Goal: Task Accomplishment & Management: Manage account settings

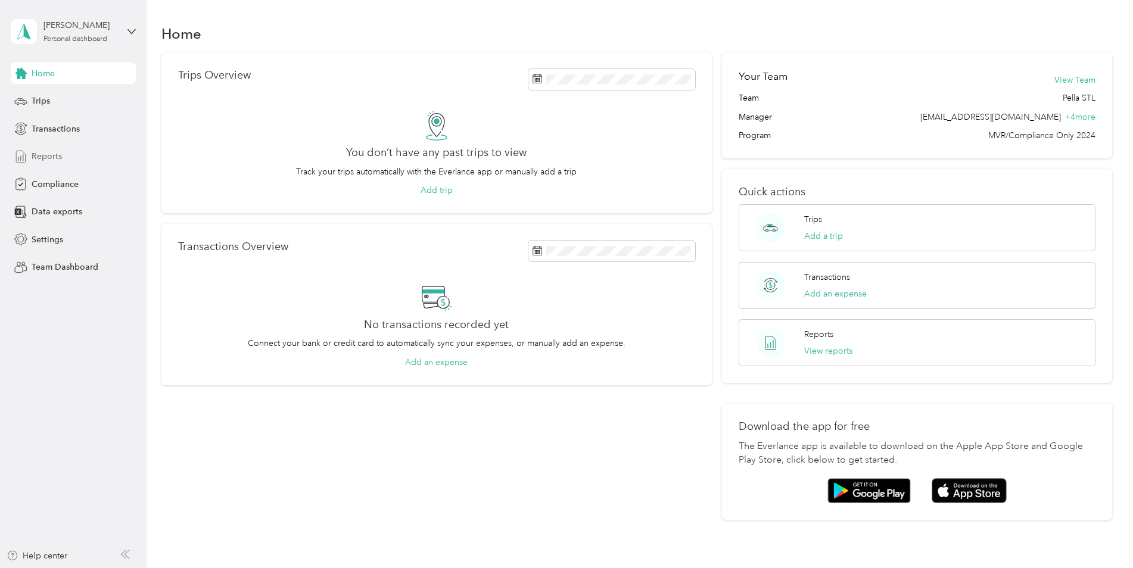
click at [47, 151] on span "Reports" at bounding box center [47, 156] width 30 height 13
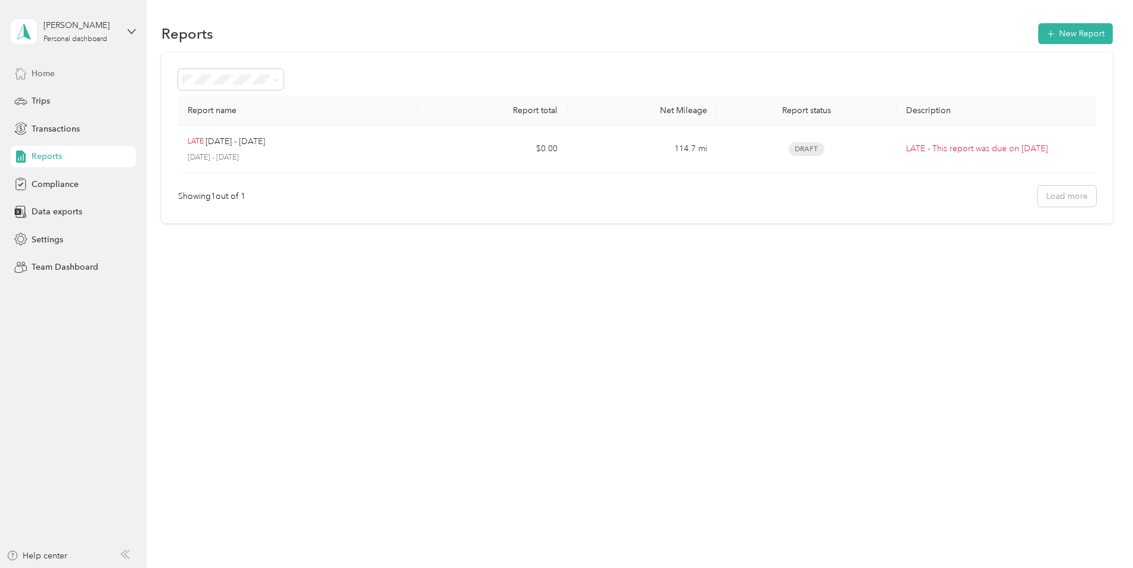
click at [50, 71] on span "Home" at bounding box center [43, 73] width 23 height 13
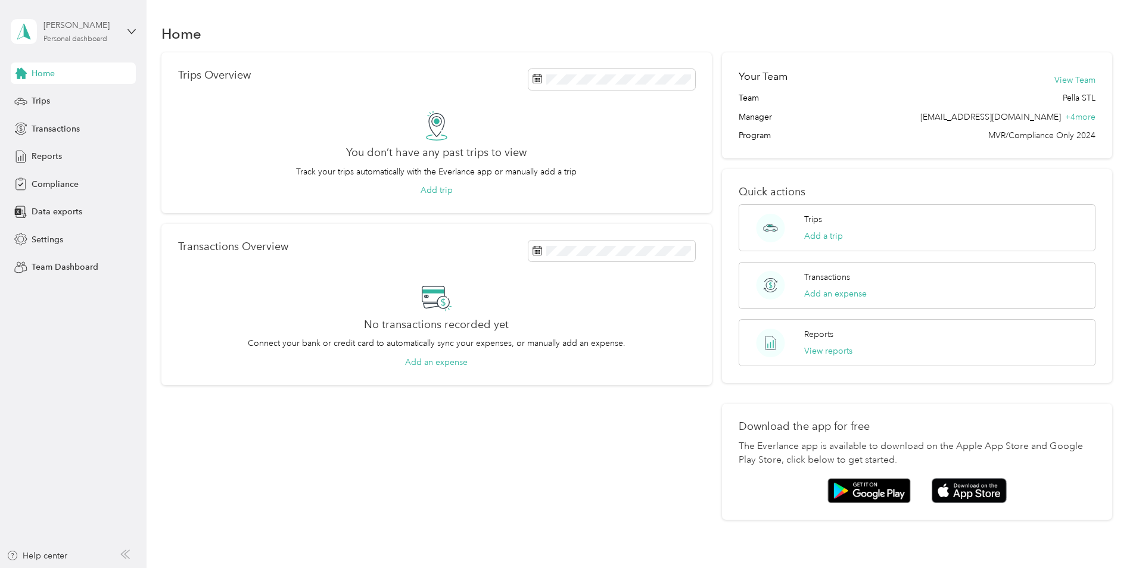
click at [107, 36] on div "Personal dashboard" at bounding box center [75, 39] width 64 height 7
click at [79, 98] on div "Team dashboard" at bounding box center [53, 98] width 64 height 13
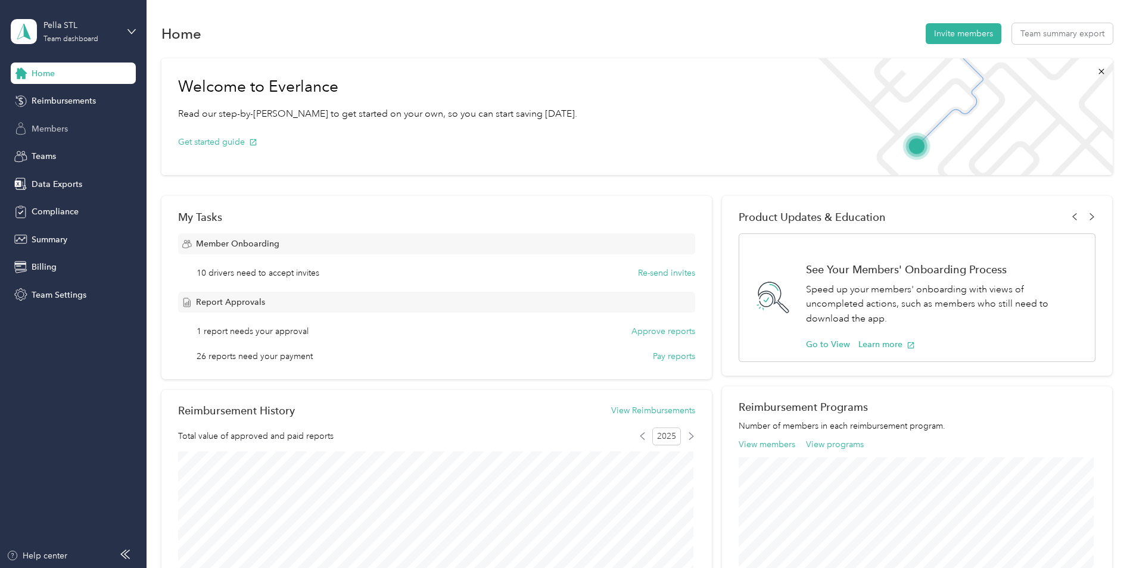
click at [46, 129] on span "Members" at bounding box center [50, 129] width 36 height 13
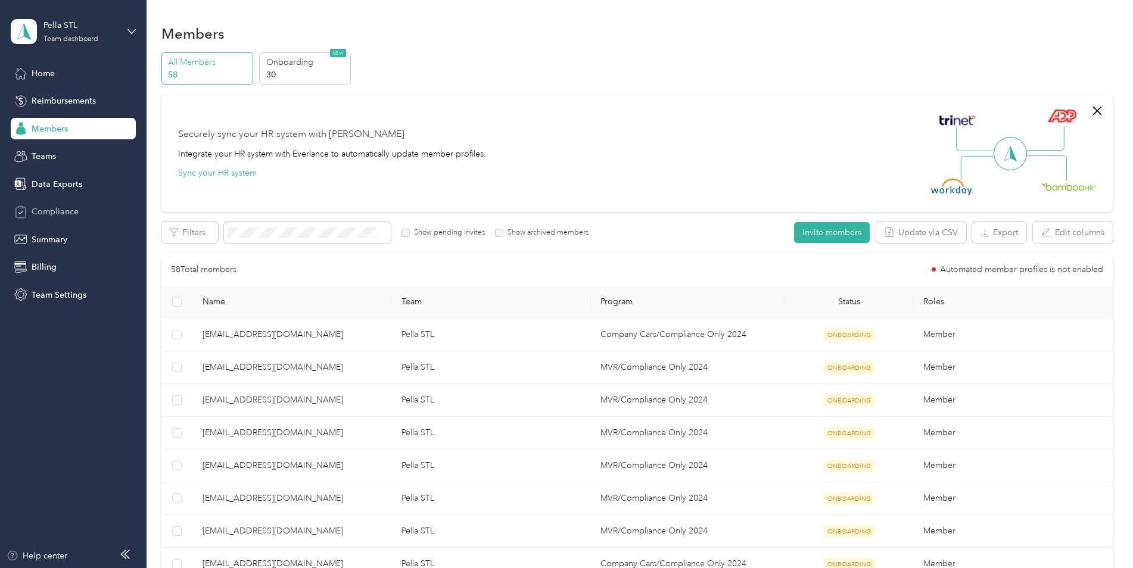
click at [49, 213] on span "Compliance" at bounding box center [55, 211] width 47 height 13
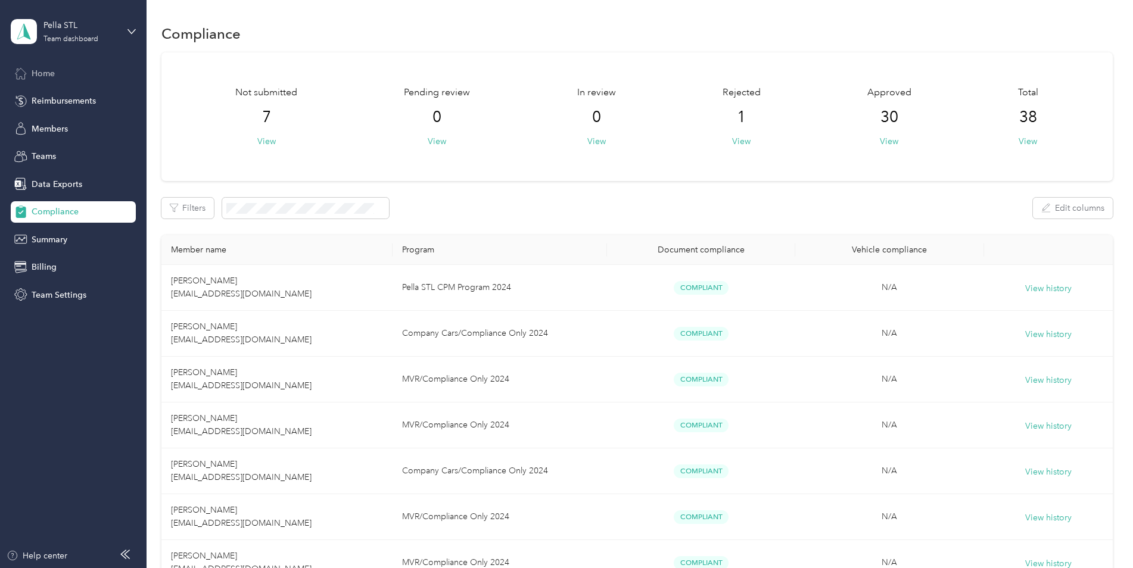
click at [45, 77] on span "Home" at bounding box center [43, 73] width 23 height 13
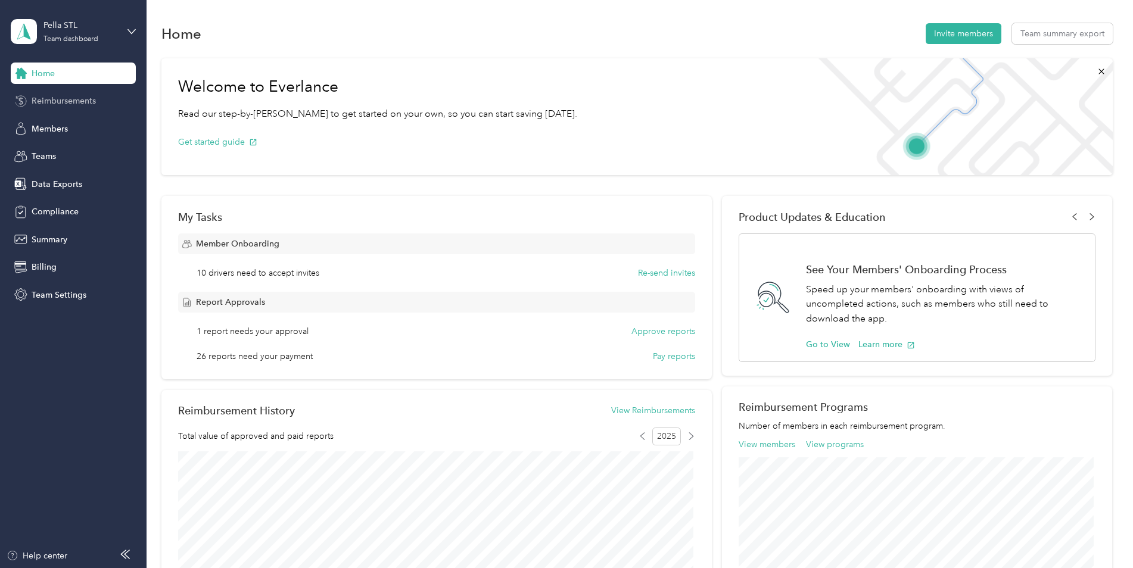
click at [55, 97] on span "Reimbursements" at bounding box center [64, 101] width 64 height 13
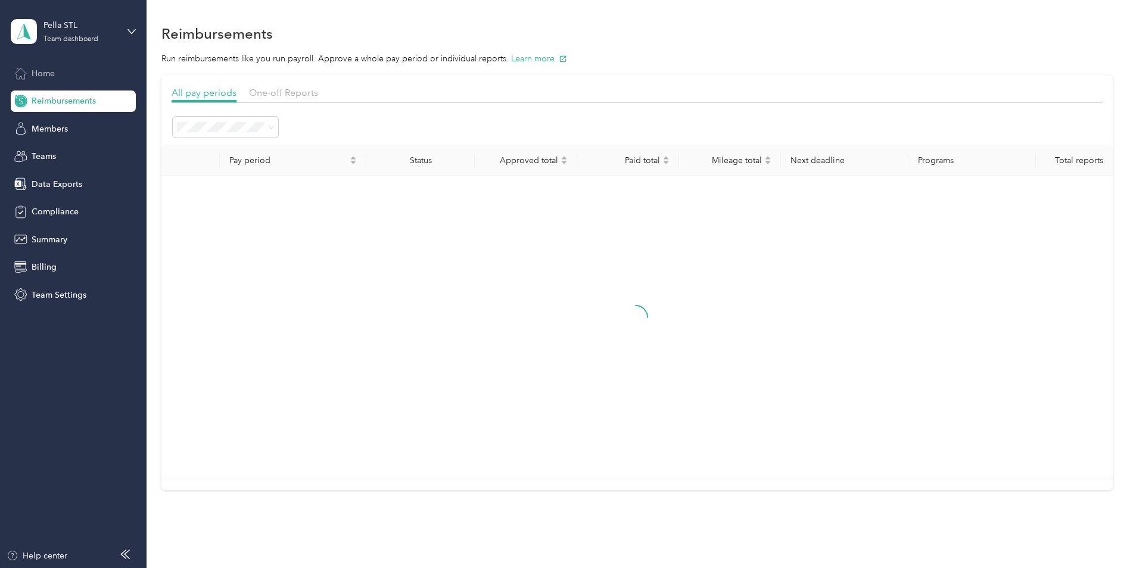
click at [48, 76] on span "Home" at bounding box center [43, 73] width 23 height 13
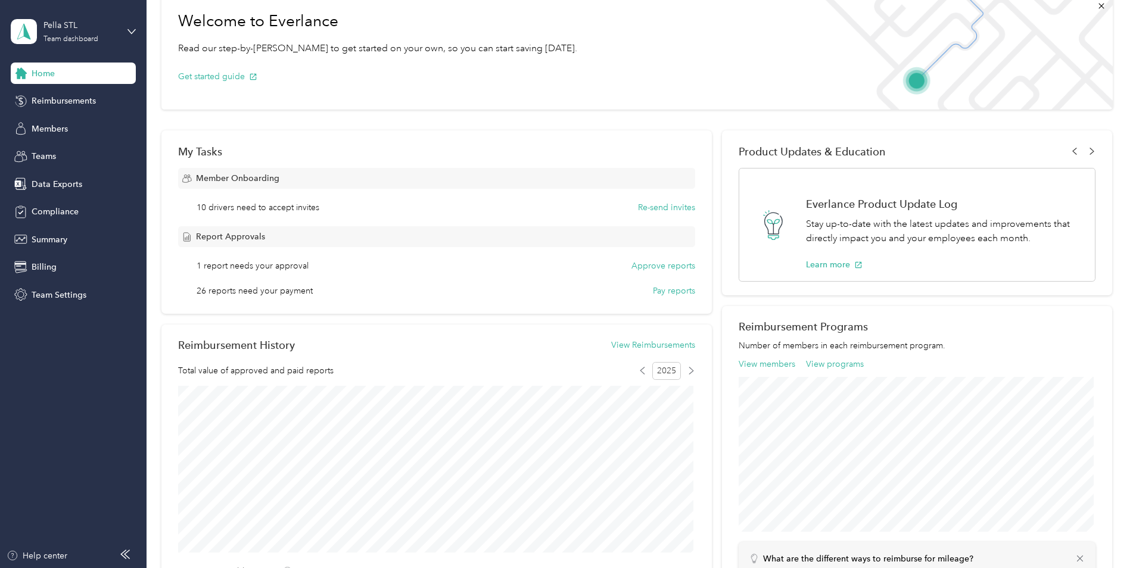
scroll to position [52, 0]
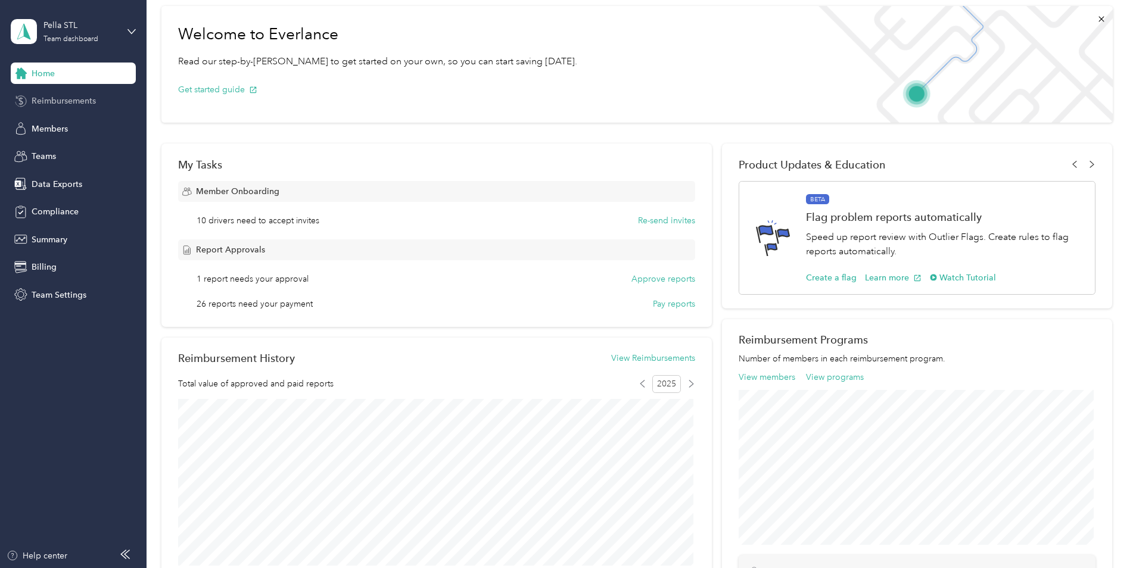
click at [49, 102] on span "Reimbursements" at bounding box center [64, 101] width 64 height 13
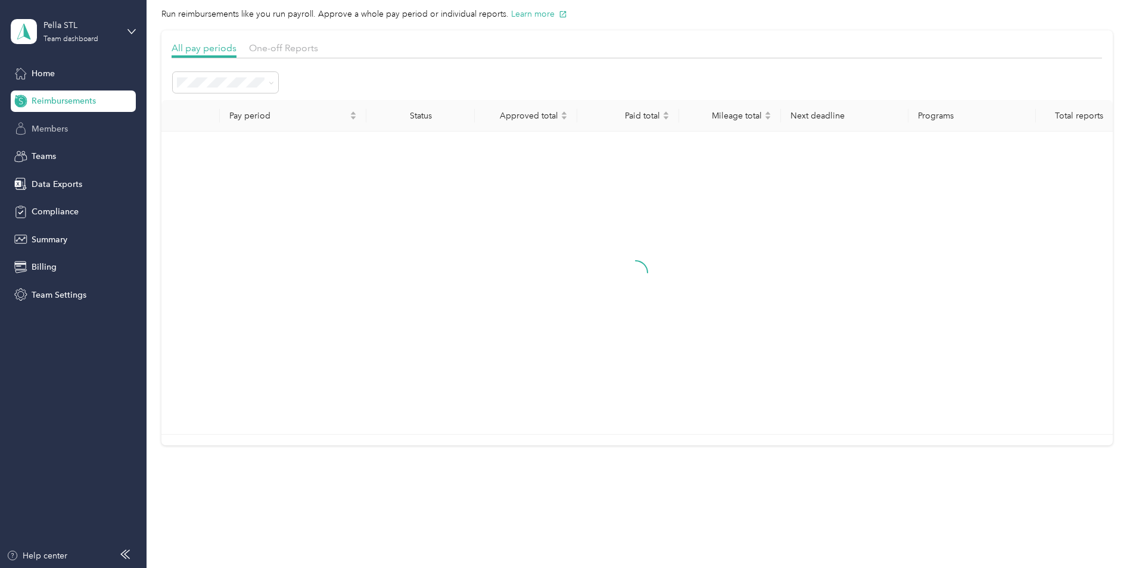
scroll to position [52, 0]
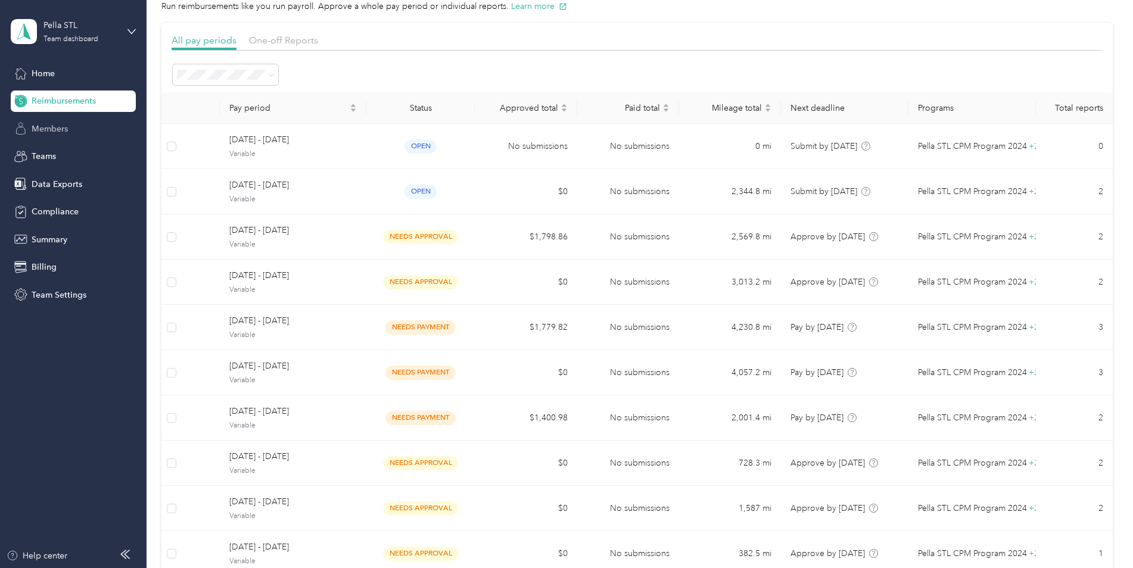
click at [52, 129] on span "Members" at bounding box center [50, 129] width 36 height 13
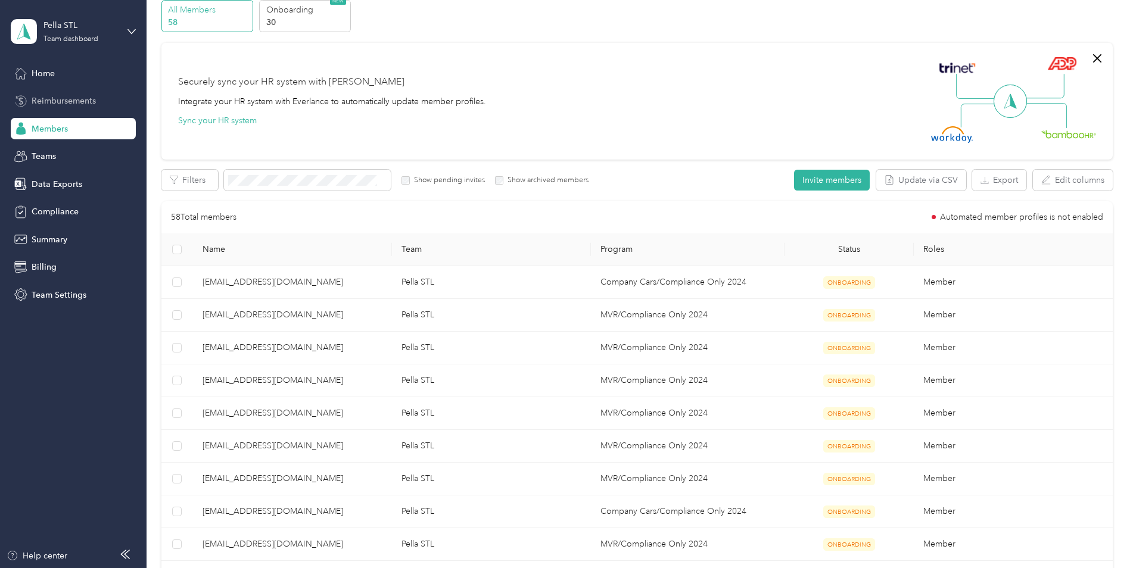
click at [42, 95] on span "Reimbursements" at bounding box center [64, 101] width 64 height 13
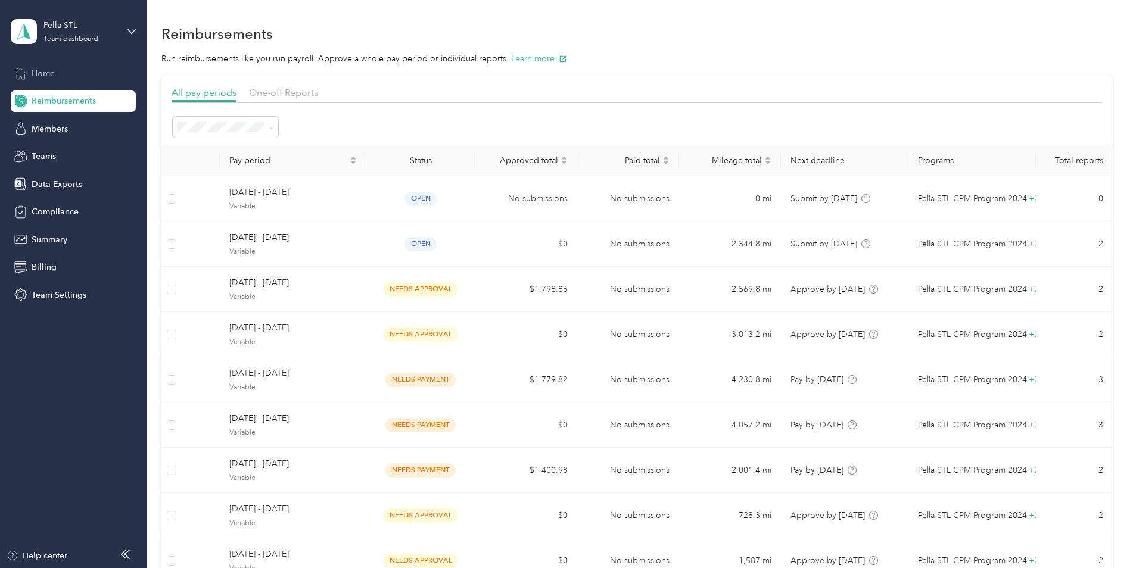
click at [45, 77] on span "Home" at bounding box center [43, 73] width 23 height 13
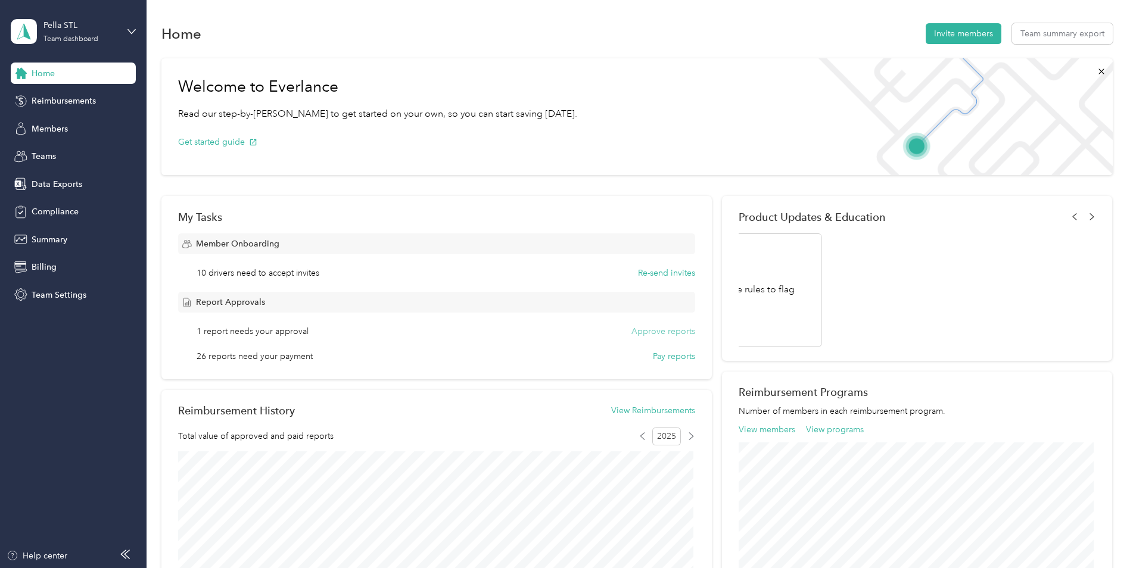
click at [664, 332] on button "Approve reports" at bounding box center [663, 331] width 64 height 13
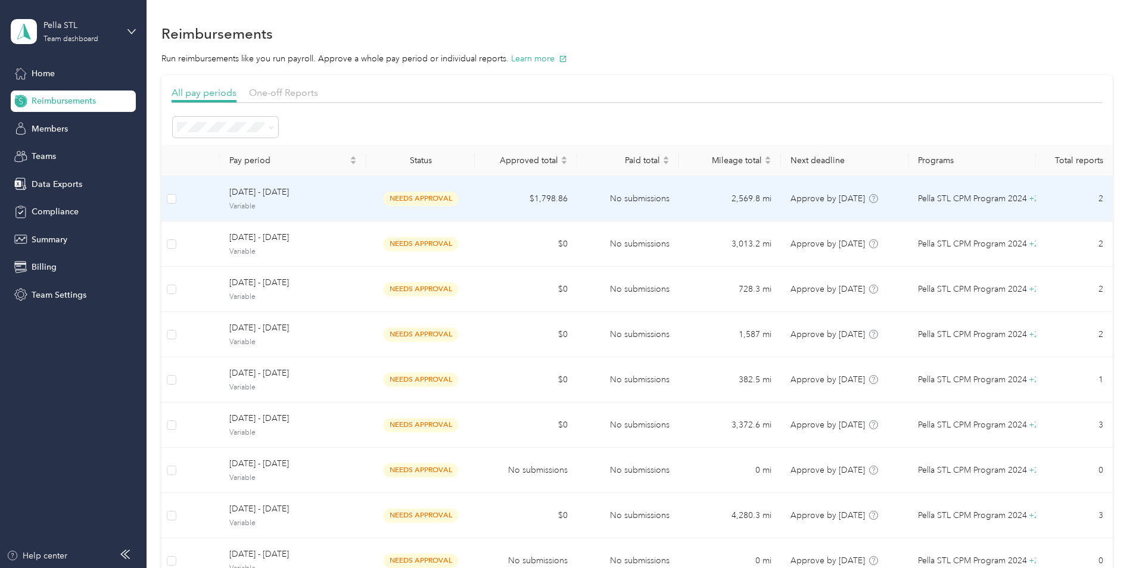
click at [438, 195] on span "needs approval" at bounding box center [420, 199] width 75 height 14
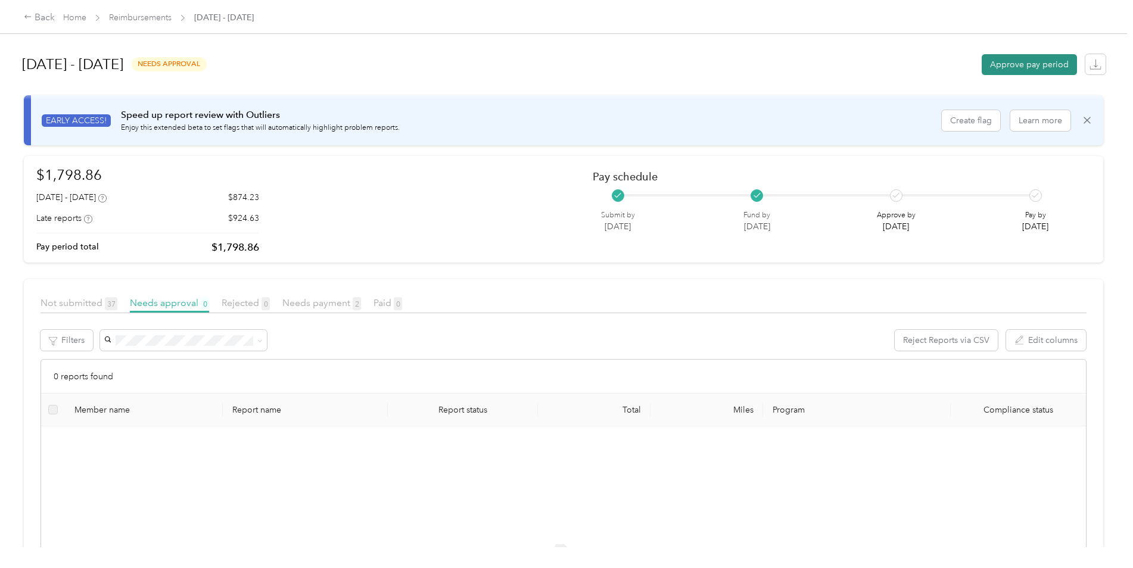
click at [1014, 66] on button "Approve pay period" at bounding box center [1029, 64] width 95 height 21
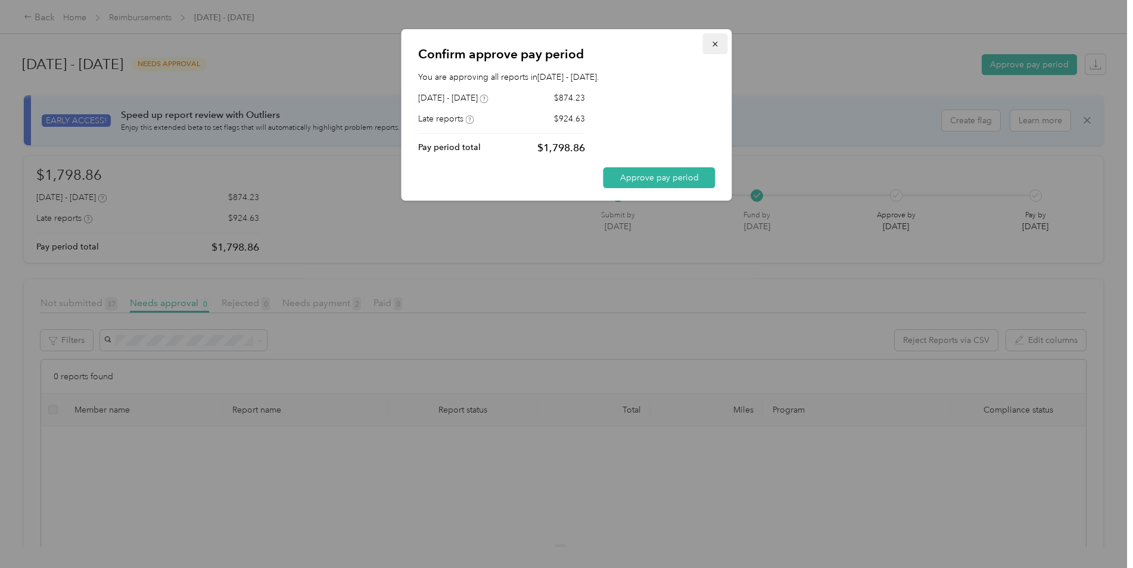
click at [718, 42] on icon "button" at bounding box center [715, 44] width 8 height 8
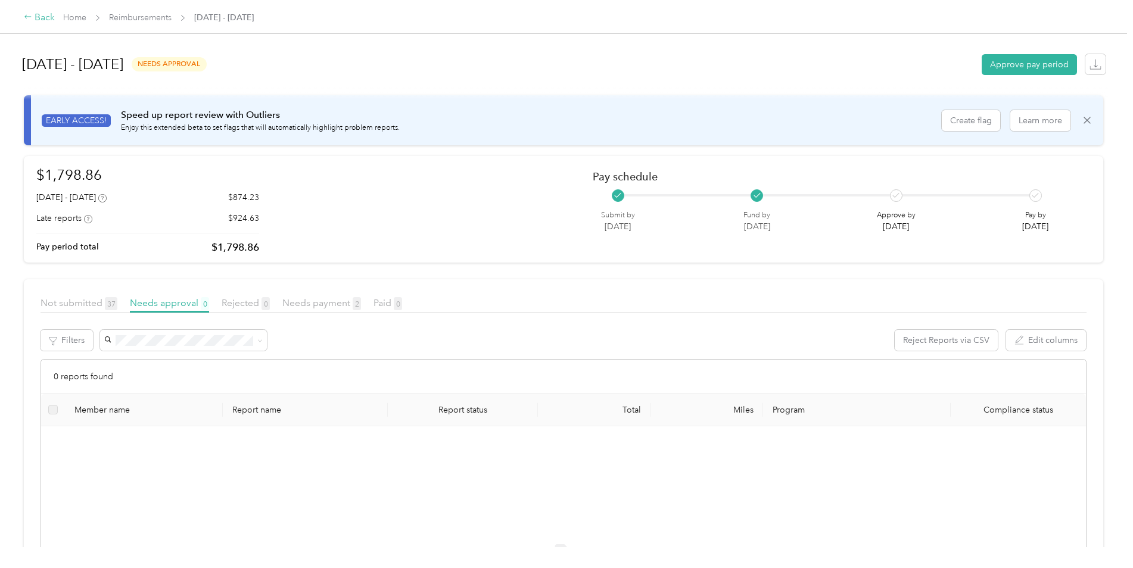
click at [37, 14] on div "Back" at bounding box center [39, 18] width 31 height 14
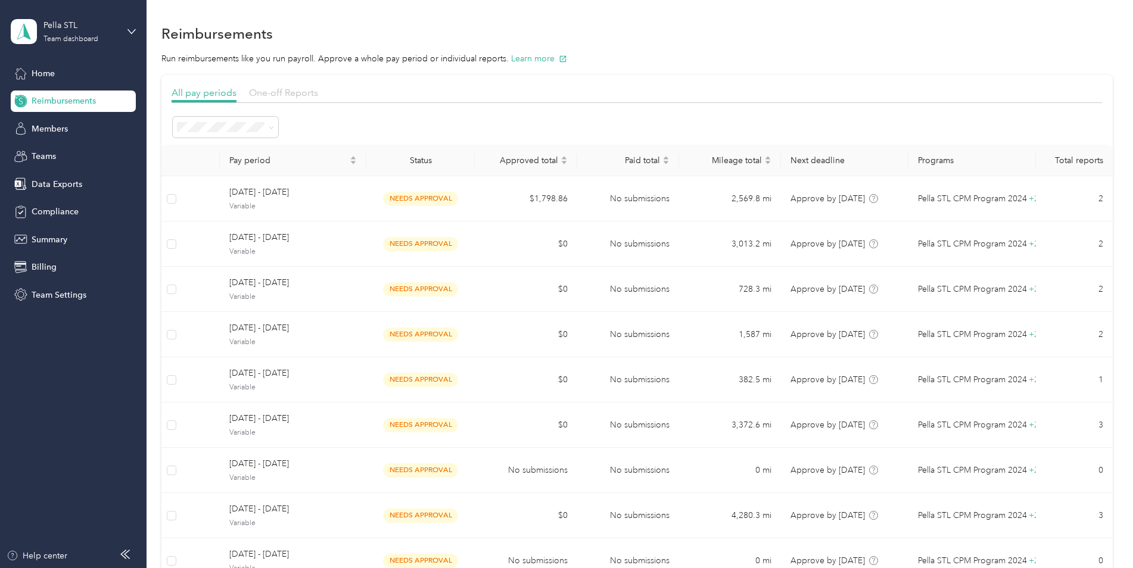
click at [303, 92] on span "One-off Reports" at bounding box center [283, 92] width 69 height 11
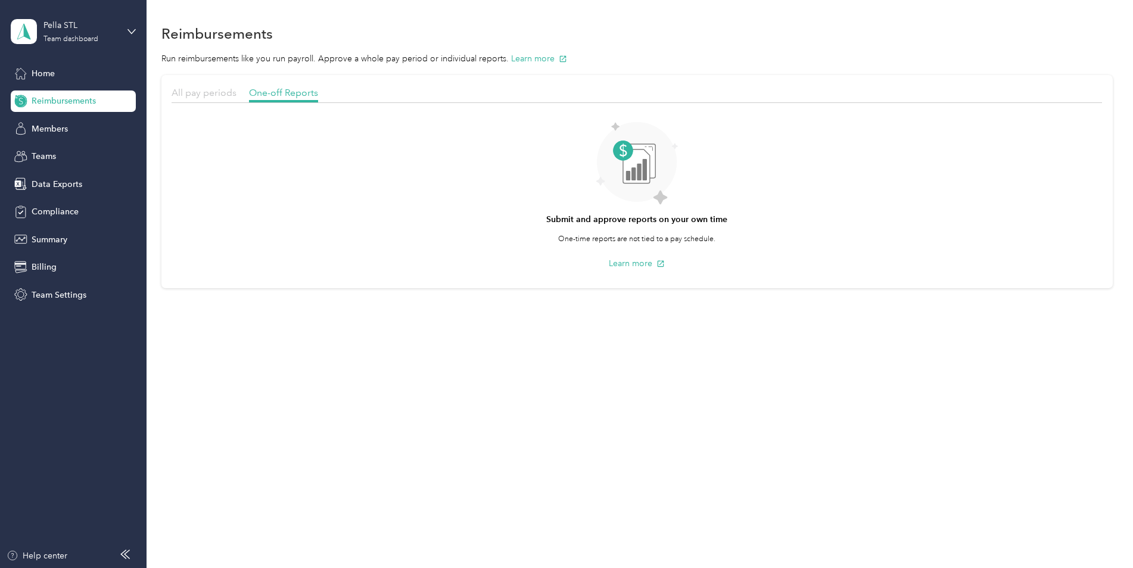
click at [215, 96] on span "All pay periods" at bounding box center [204, 92] width 65 height 11
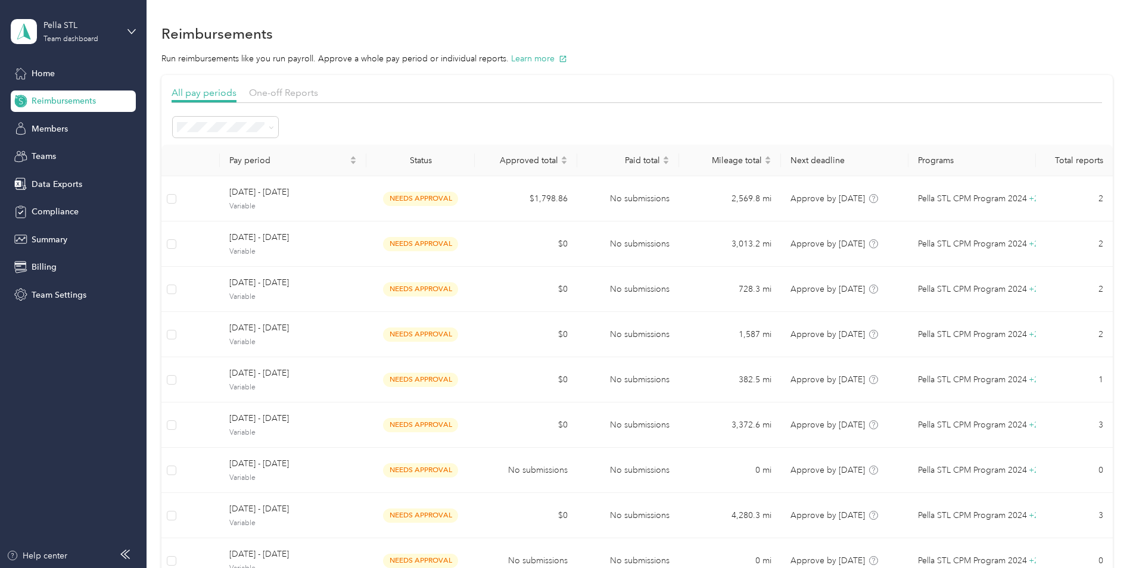
click at [236, 194] on li "Open" at bounding box center [225, 184] width 105 height 21
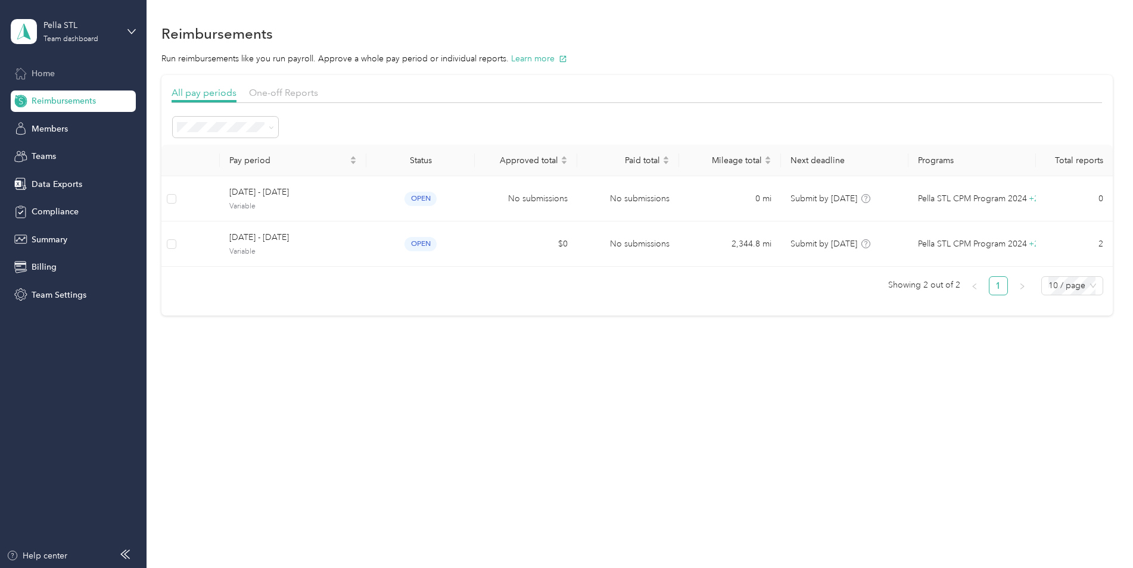
click at [52, 67] on div "Home" at bounding box center [73, 73] width 125 height 21
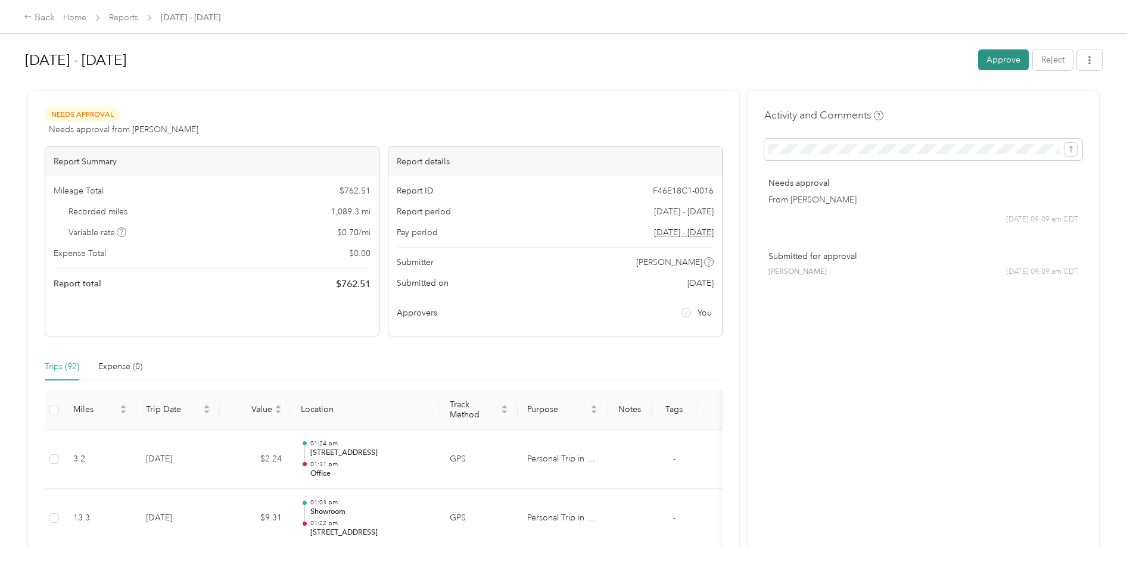
click at [1002, 62] on button "Approve" at bounding box center [1003, 59] width 51 height 21
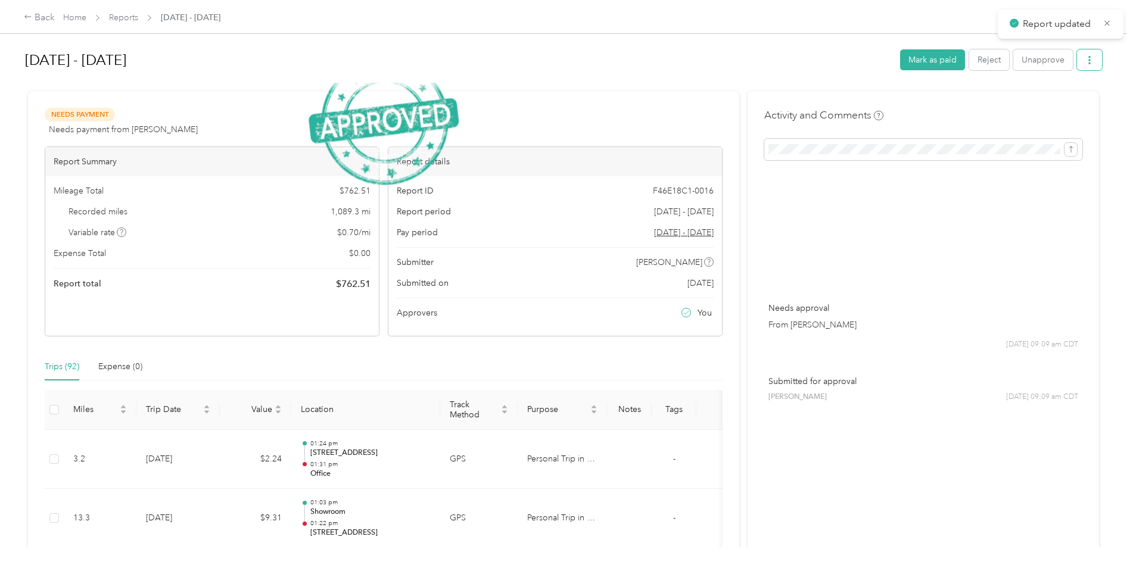
click at [1088, 64] on icon "button" at bounding box center [1089, 60] width 2 height 8
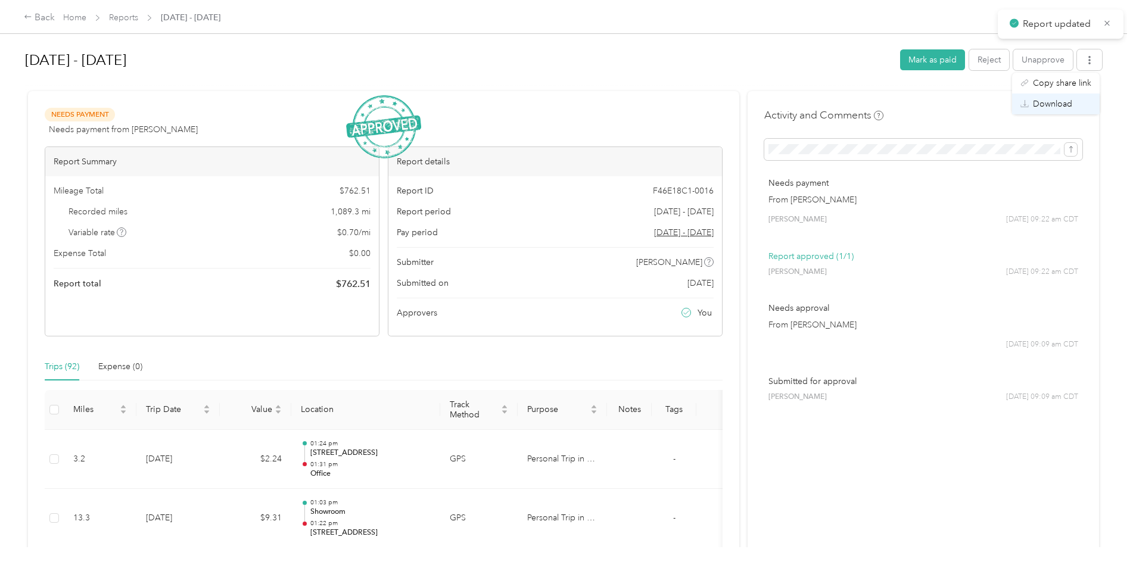
click at [1055, 99] on span "Download" at bounding box center [1052, 104] width 39 height 13
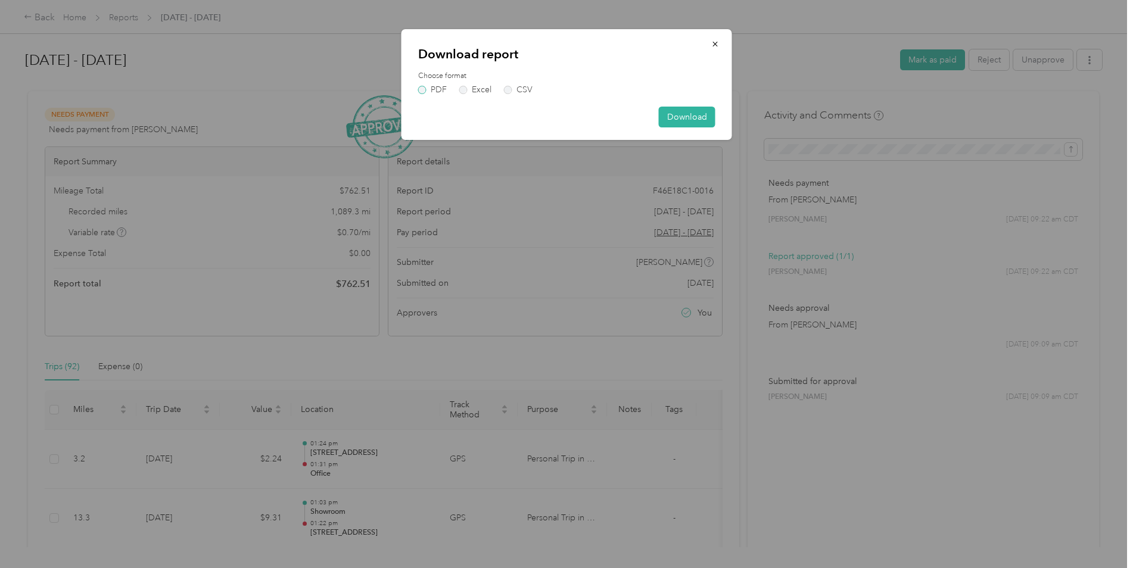
click at [426, 90] on label "PDF" at bounding box center [432, 90] width 29 height 8
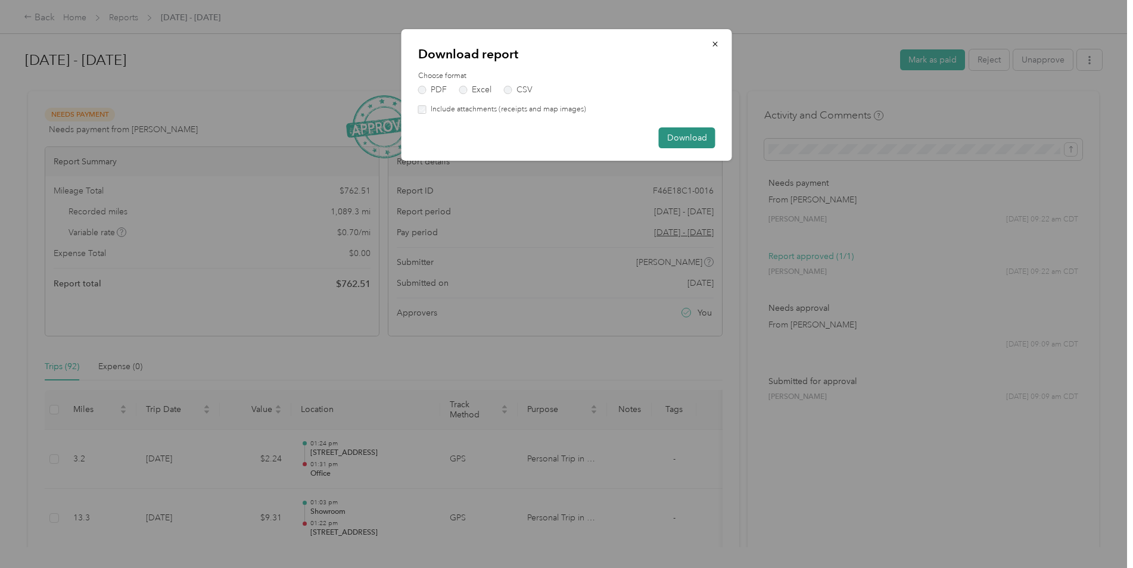
click at [700, 139] on button "Download" at bounding box center [687, 137] width 57 height 21
